Goal: Task Accomplishment & Management: Manage account settings

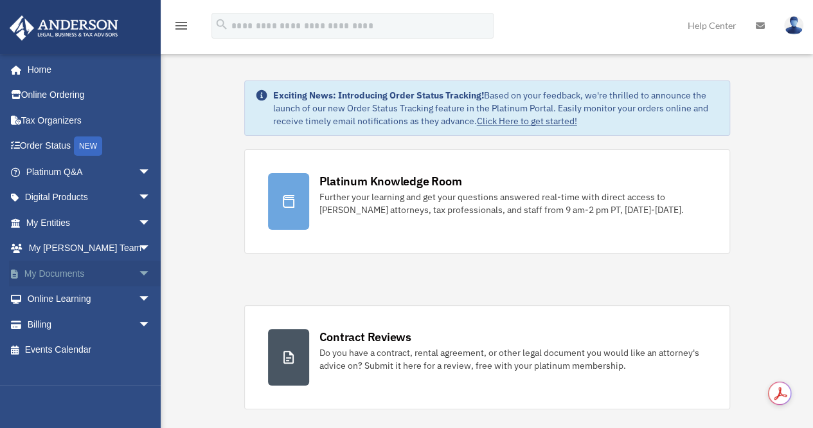
click at [62, 268] on link "My Documents arrow_drop_down" at bounding box center [89, 273] width 161 height 26
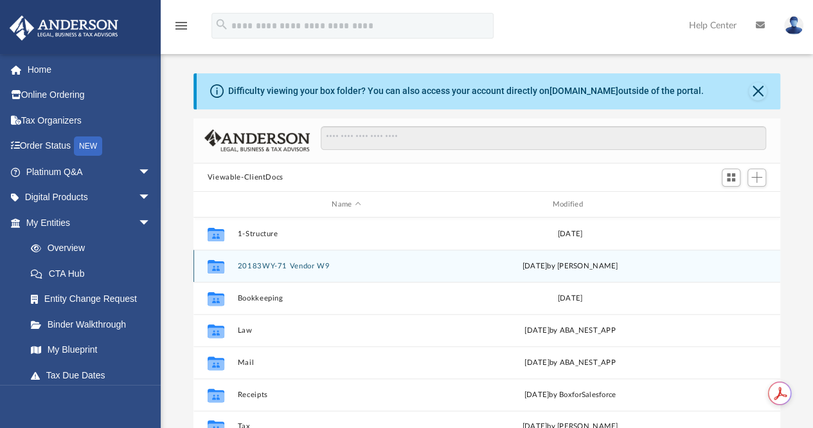
scroll to position [282, 577]
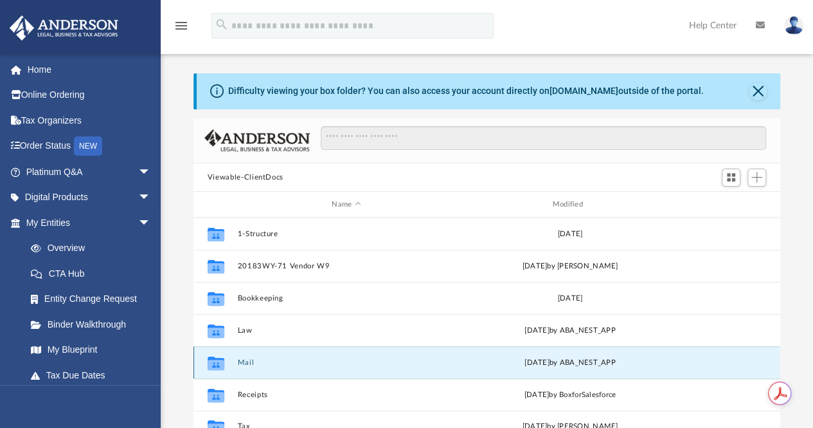
click at [246, 359] on button "Mail" at bounding box center [346, 362] width 218 height 8
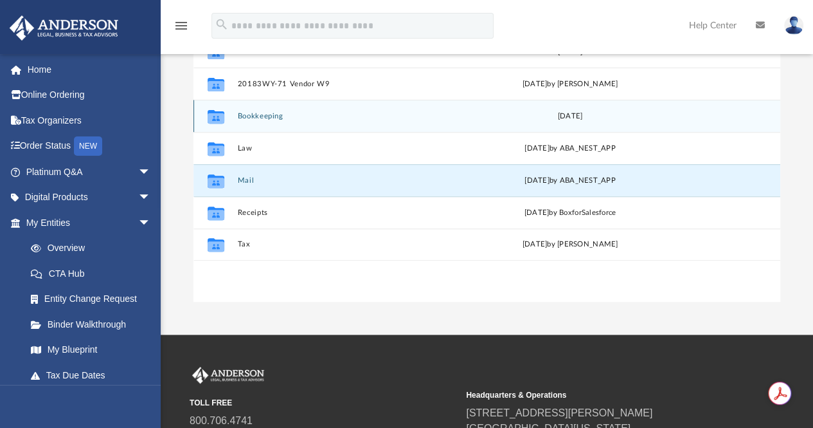
scroll to position [202, 0]
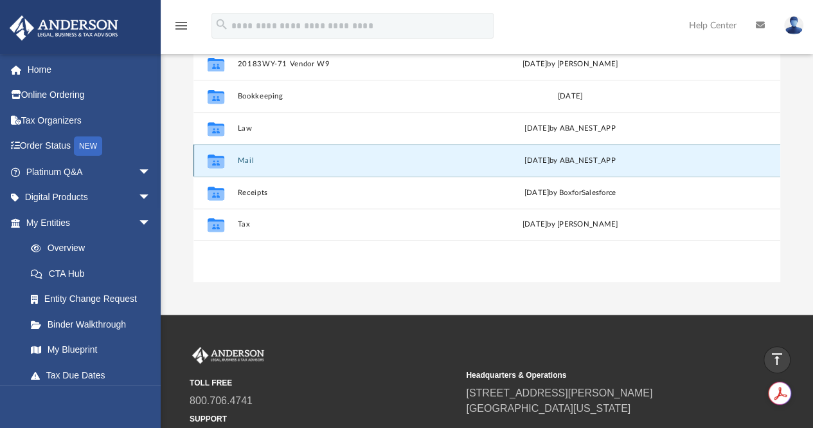
click at [248, 160] on button "Mail" at bounding box center [346, 160] width 218 height 8
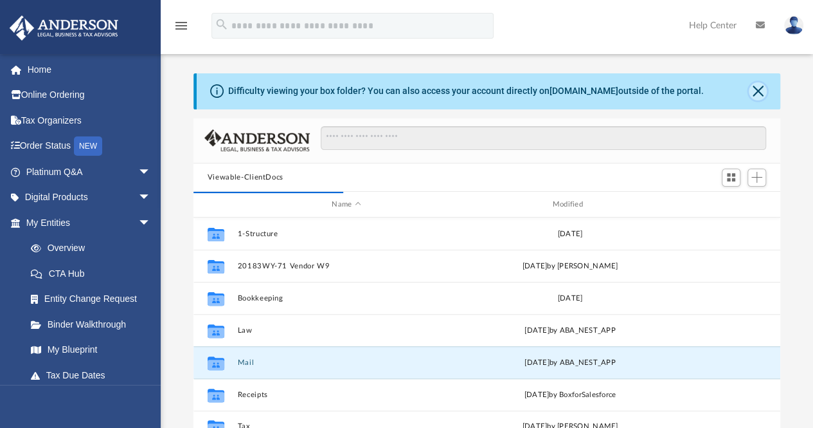
click at [756, 89] on button "Close" at bounding box center [758, 91] width 18 height 18
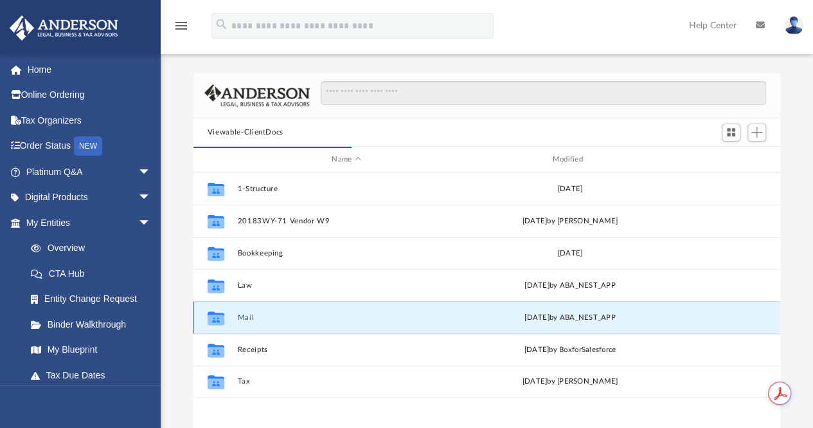
click at [243, 318] on button "Mail" at bounding box center [346, 317] width 218 height 8
click at [242, 320] on button "Mail" at bounding box center [346, 317] width 218 height 8
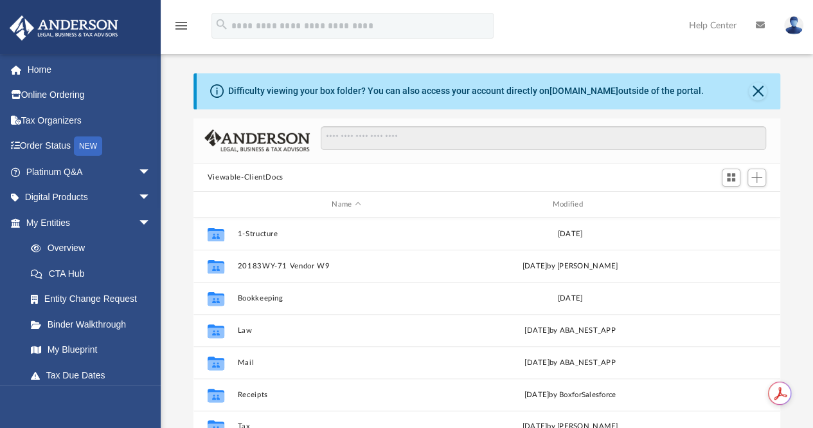
scroll to position [282, 577]
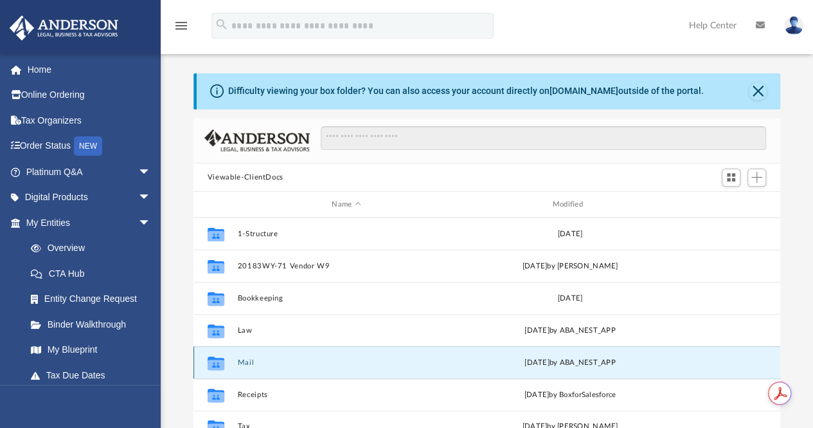
click at [250, 363] on button "Mail" at bounding box center [346, 362] width 218 height 8
click at [557, 365] on div "[DATE] by ABA_NEST_APP" at bounding box center [570, 363] width 218 height 12
click at [248, 359] on button "Mail" at bounding box center [346, 362] width 218 height 8
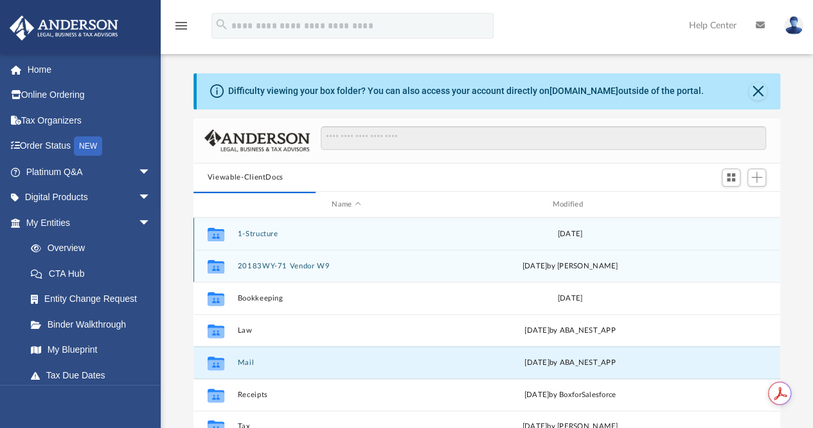
scroll to position [10, 10]
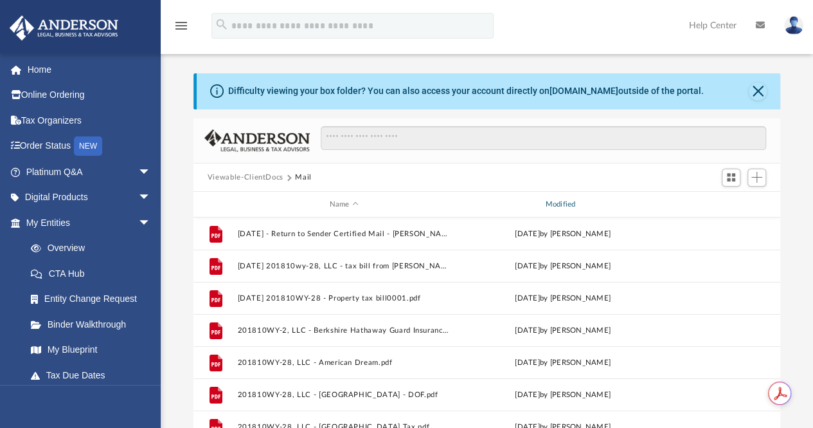
click at [552, 201] on div "Modified" at bounding box center [563, 205] width 214 height 12
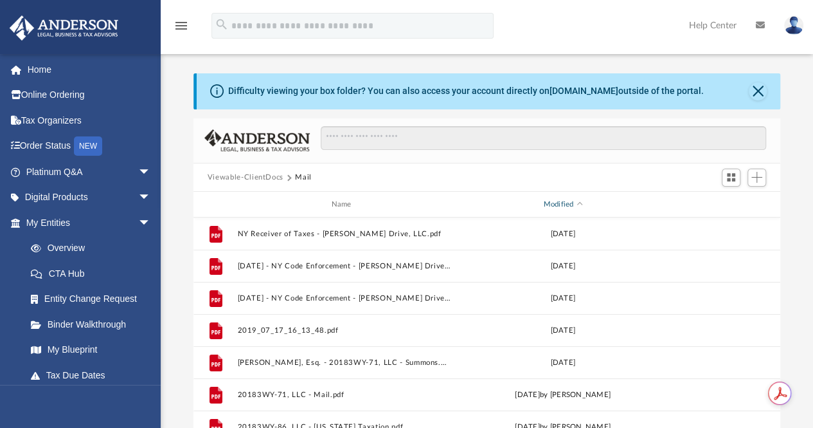
click at [552, 201] on div "Modified" at bounding box center [563, 205] width 214 height 12
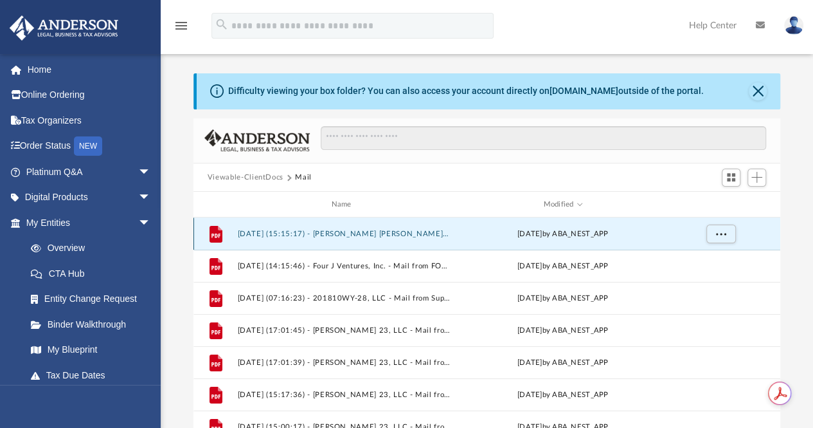
click at [377, 233] on button "2025.08.13 (15:15:17) - Linda Susan Arms 24 LLC - Mail from Ma. Holcomb.pdf" at bounding box center [344, 234] width 214 height 8
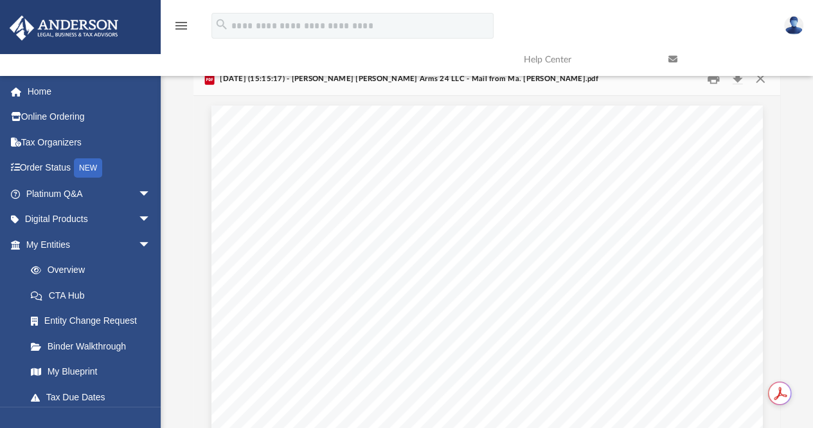
scroll to position [0, 0]
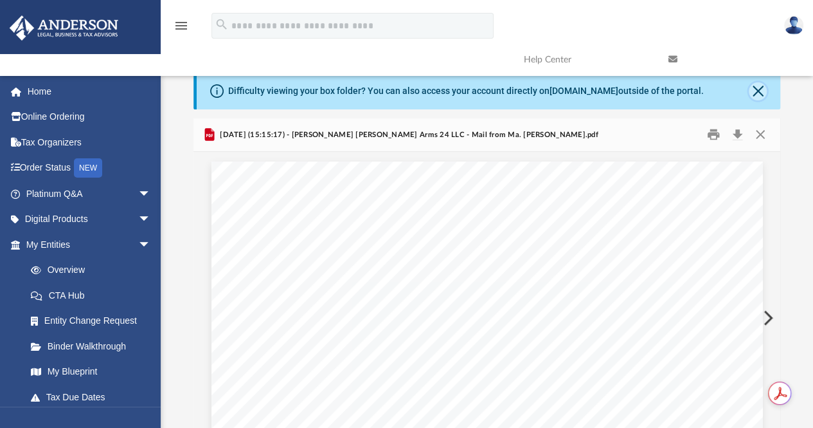
click at [752, 89] on button "Close" at bounding box center [758, 91] width 18 height 18
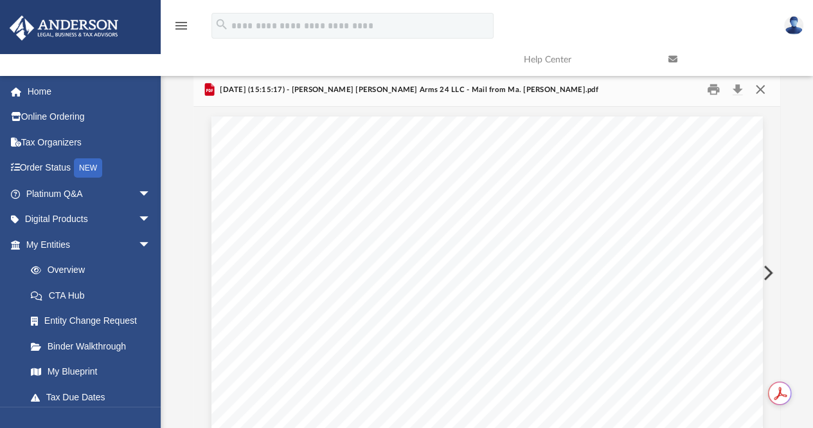
click at [763, 95] on button "Close" at bounding box center [760, 90] width 23 height 20
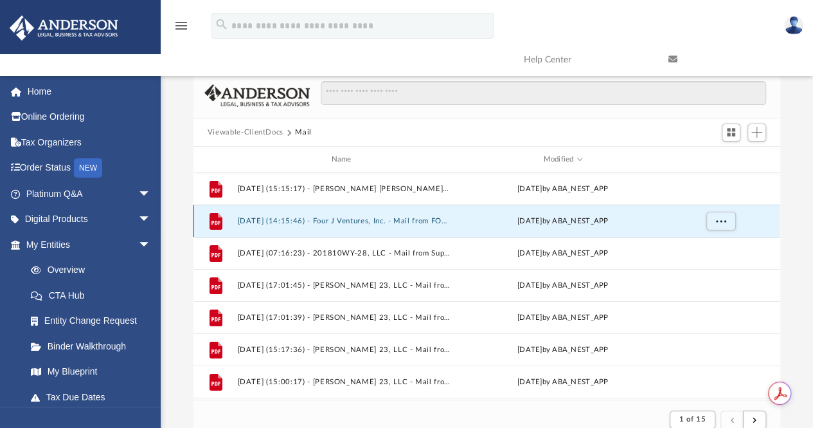
click at [390, 224] on button "2025.08.11 (14:15:46) - Four J Ventures, Inc. - Mail from FOUR J VENTURES INC.p…" at bounding box center [344, 221] width 214 height 8
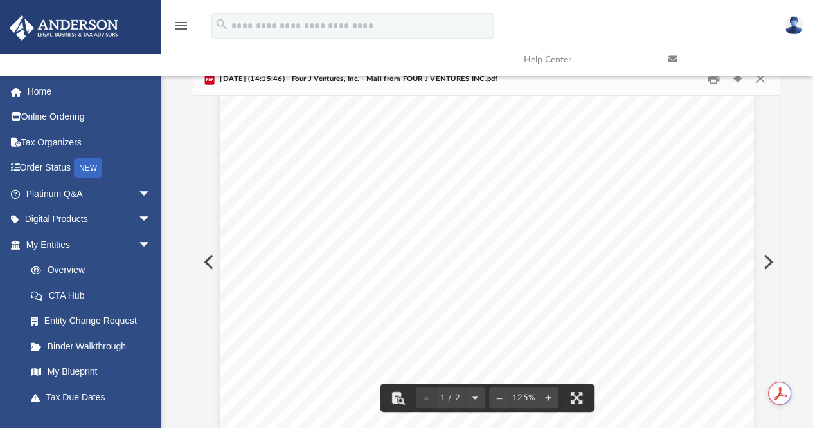
scroll to position [95, 0]
click at [768, 257] on button "Preview" at bounding box center [767, 262] width 28 height 36
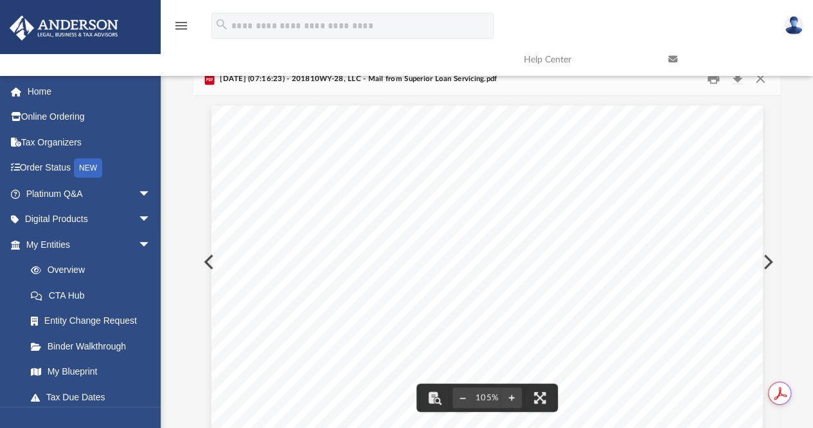
click at [765, 260] on button "Preview" at bounding box center [767, 262] width 28 height 36
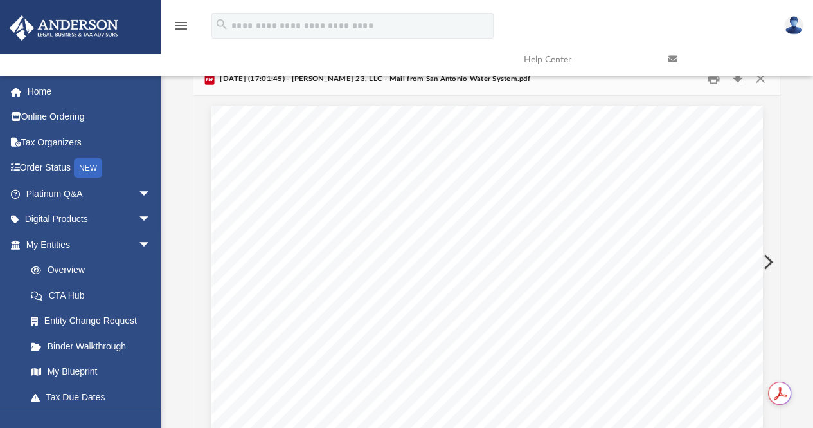
click at [765, 260] on button "Preview" at bounding box center [767, 262] width 28 height 36
